Goal: Information Seeking & Learning: Learn about a topic

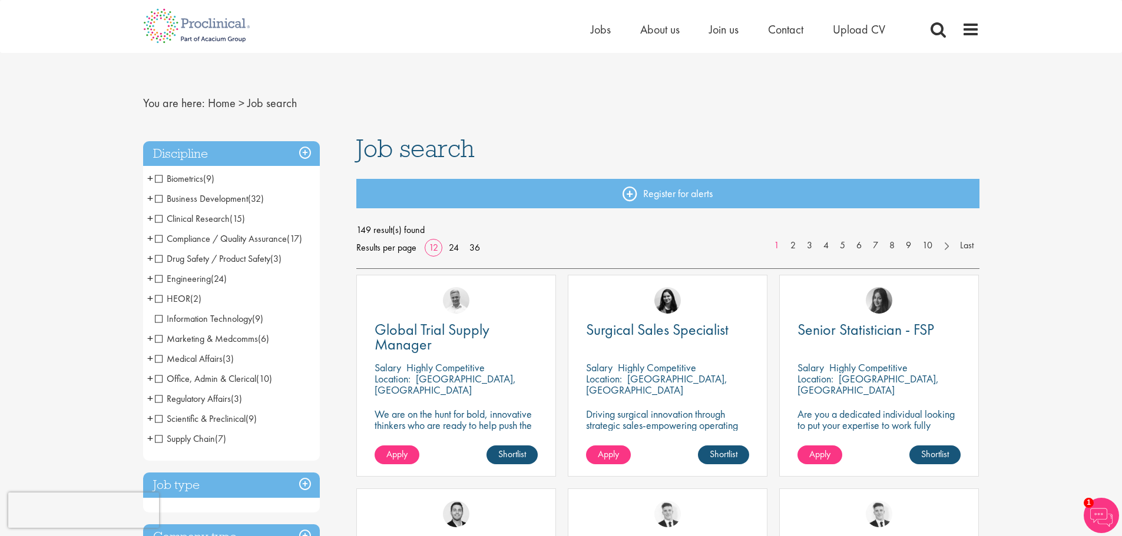
scroll to position [4, 0]
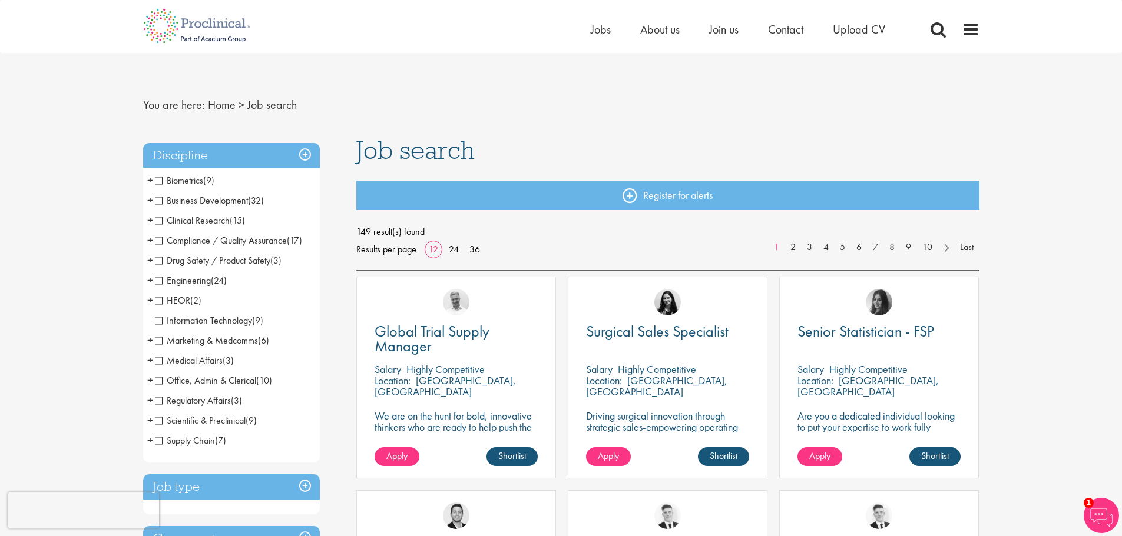
click at [158, 220] on span "Clinical Research" at bounding box center [192, 220] width 75 height 12
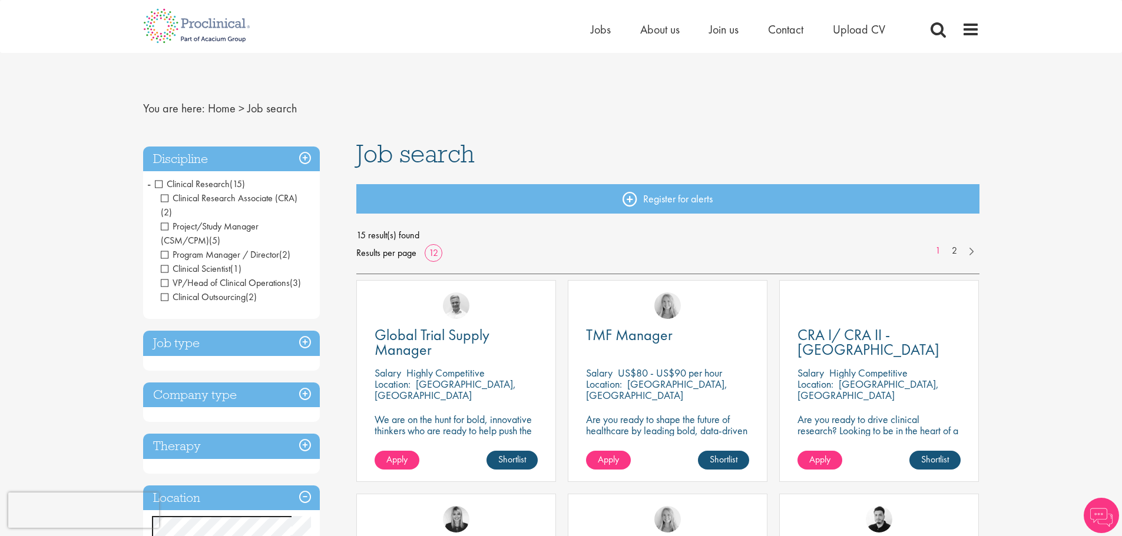
click at [300, 153] on h3 "Discipline" at bounding box center [231, 159] width 177 height 25
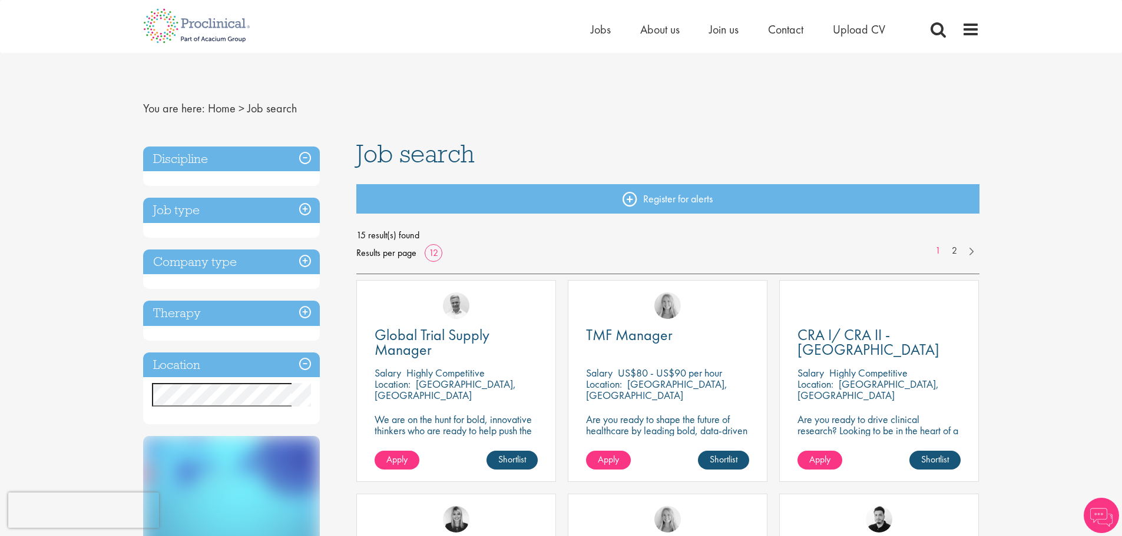
click at [305, 161] on h3 "Discipline" at bounding box center [231, 159] width 177 height 25
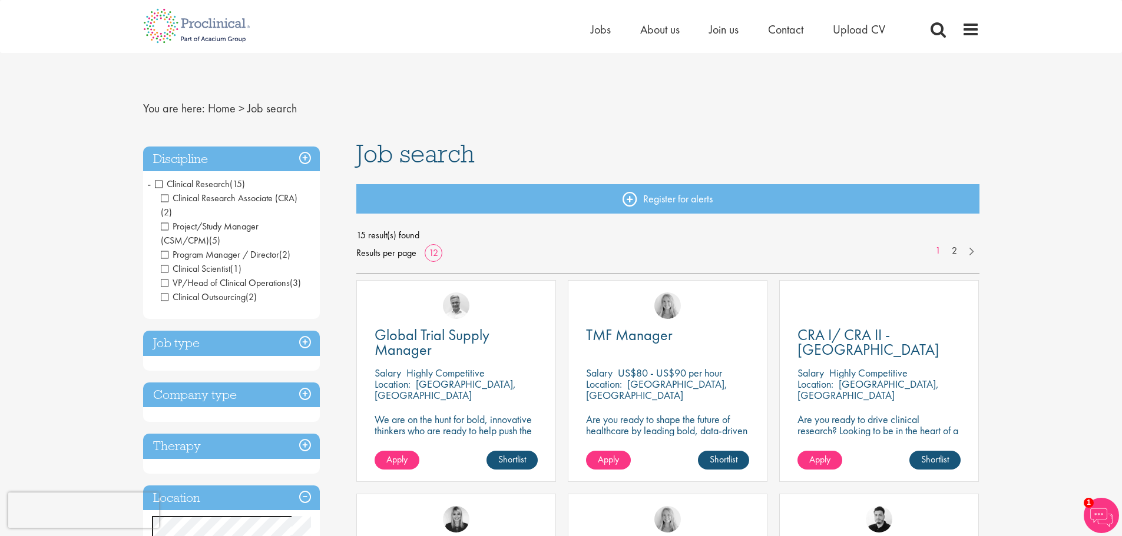
click at [159, 186] on span "Clinical Research" at bounding box center [192, 184] width 75 height 12
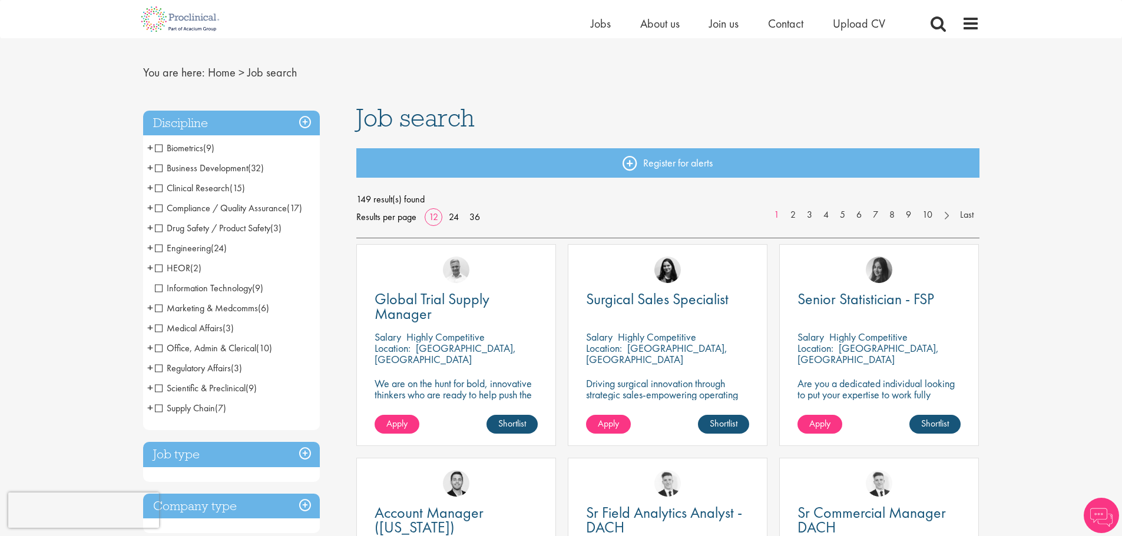
scroll to position [20, 0]
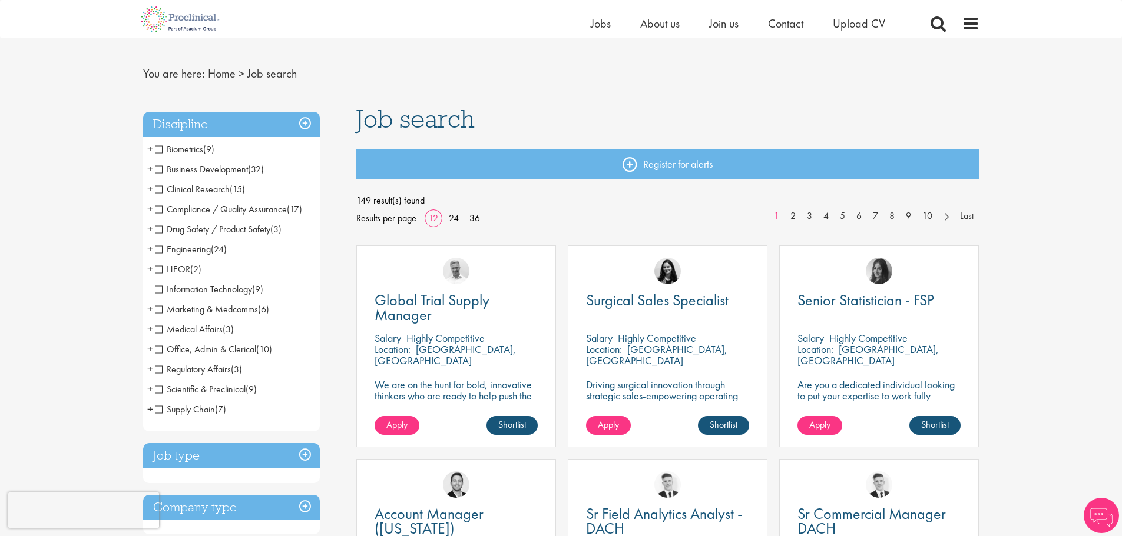
click at [161, 391] on span "Scientific & Preclinical" at bounding box center [200, 389] width 91 height 12
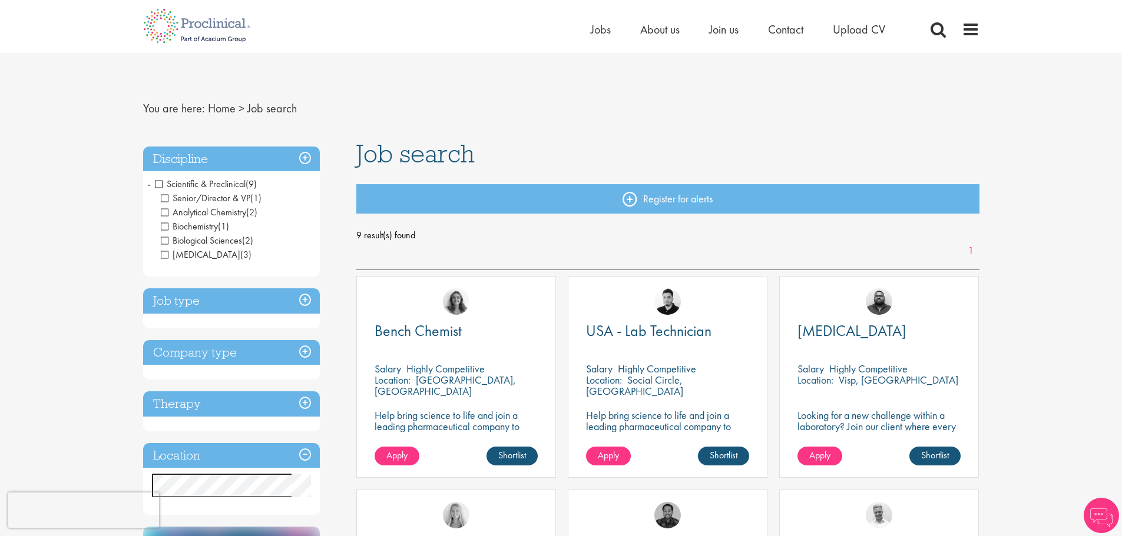
click at [164, 210] on span "Analytical Chemistry" at bounding box center [203, 212] width 85 height 12
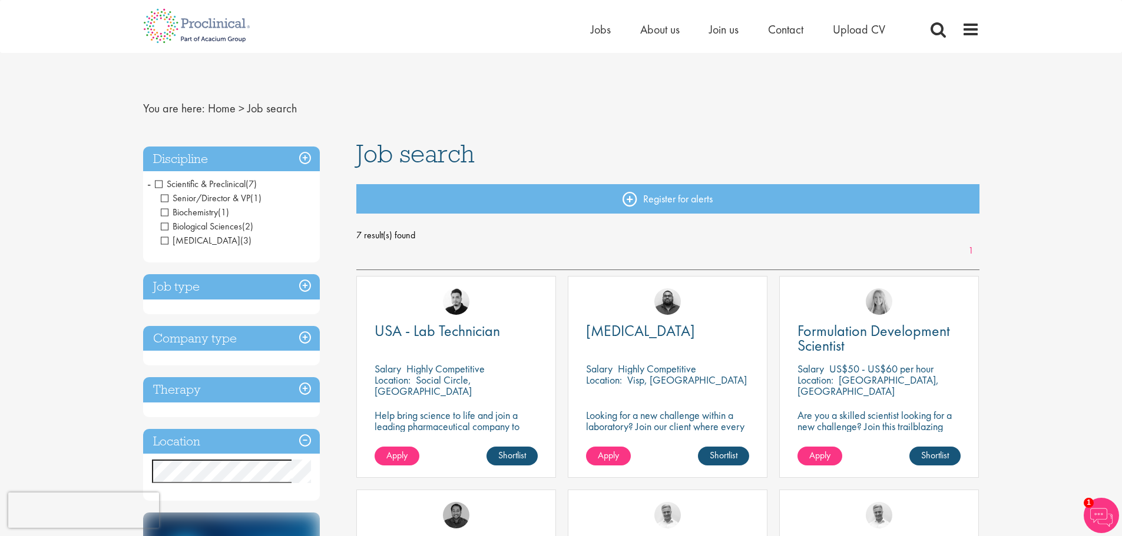
click at [158, 183] on span "Scientific & Preclinical" at bounding box center [200, 184] width 91 height 12
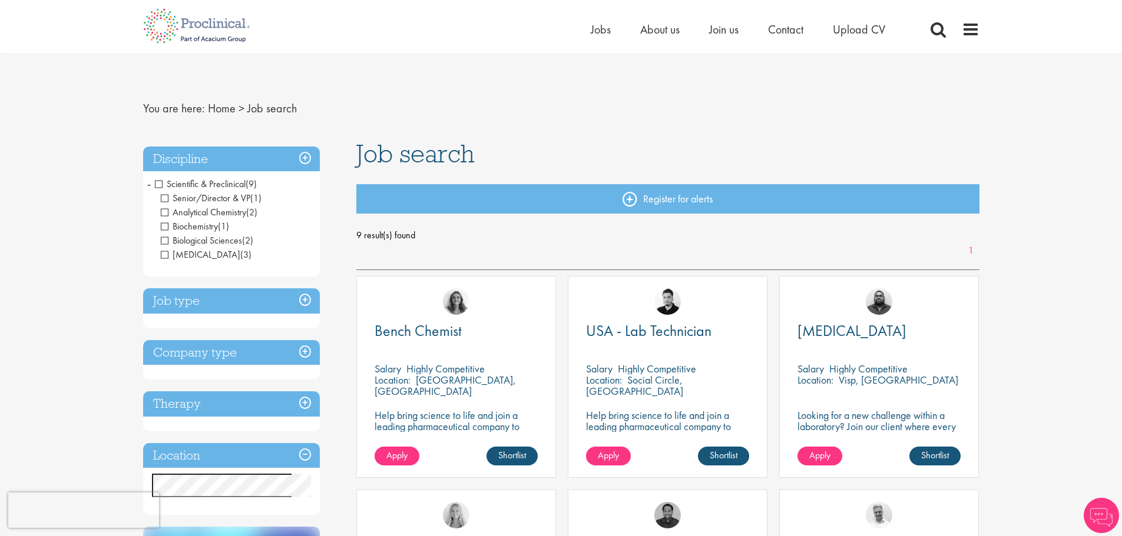
click at [159, 182] on span "Scientific & Preclinical" at bounding box center [200, 184] width 91 height 12
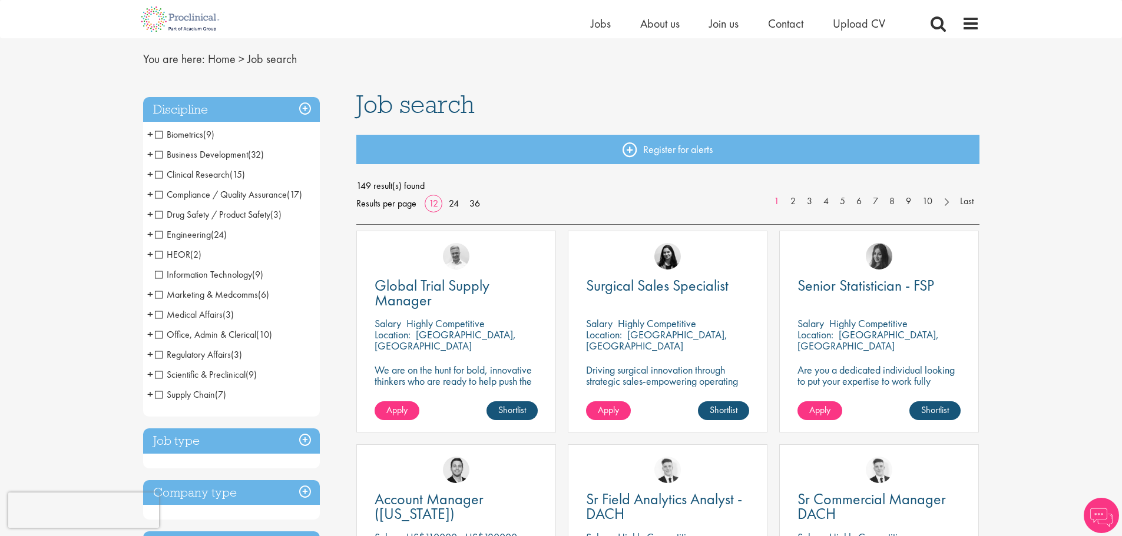
scroll to position [35, 0]
click at [157, 318] on span "Medical Affairs" at bounding box center [189, 314] width 68 height 12
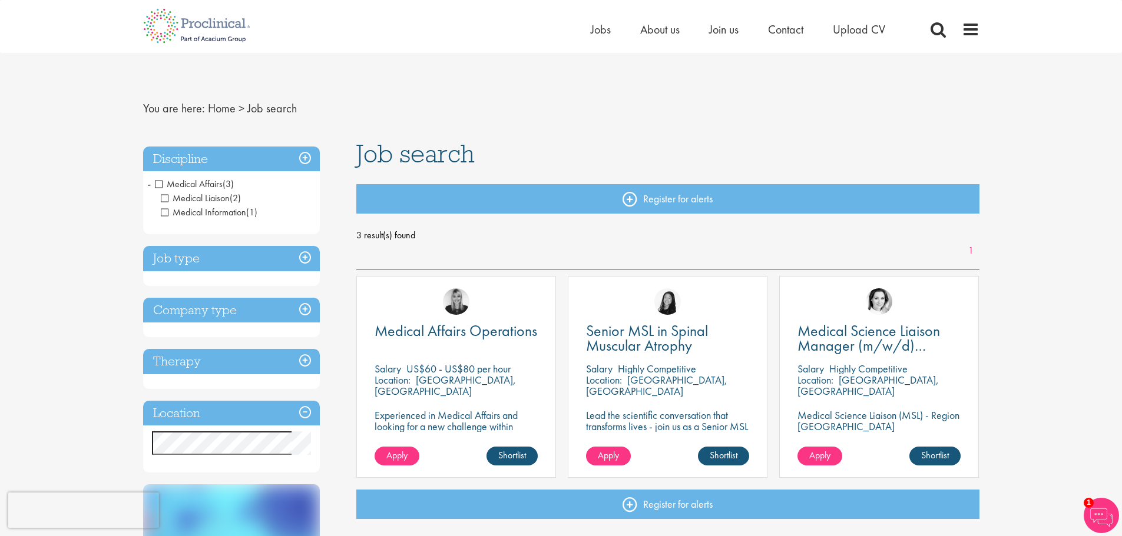
click at [160, 184] on span "Medical Affairs" at bounding box center [189, 184] width 68 height 12
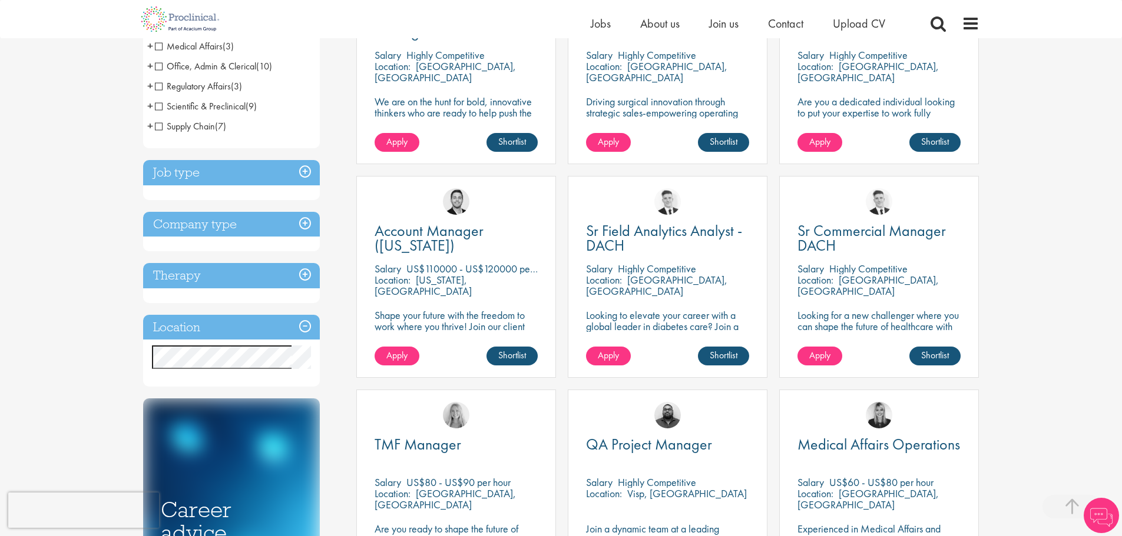
scroll to position [304, 0]
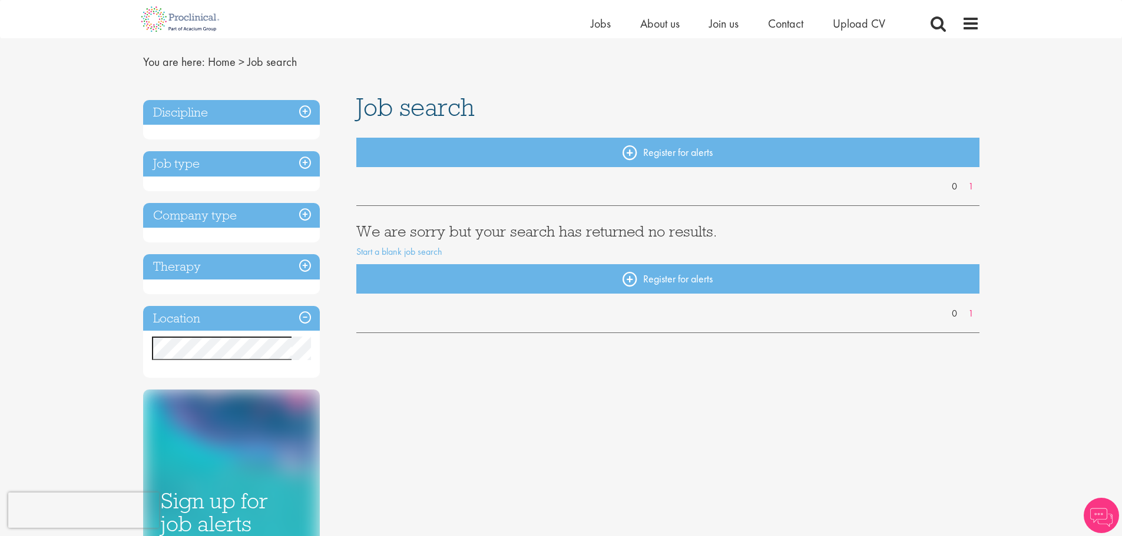
scroll to position [32, 0]
